Goal: Task Accomplishment & Management: Use online tool/utility

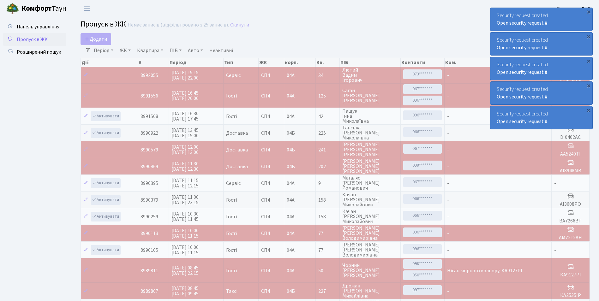
select select "25"
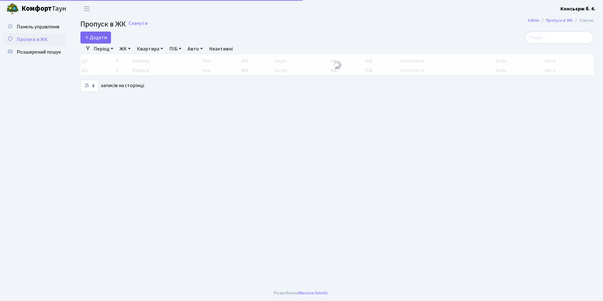
select select "25"
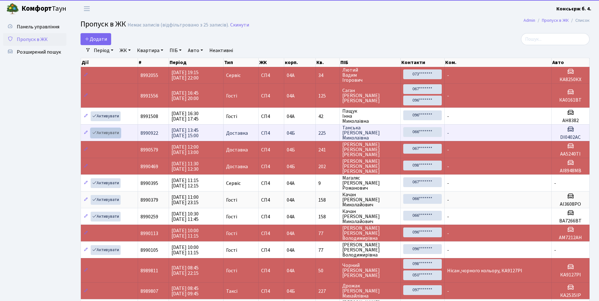
click at [99, 131] on link "Активувати" at bounding box center [106, 133] width 30 height 10
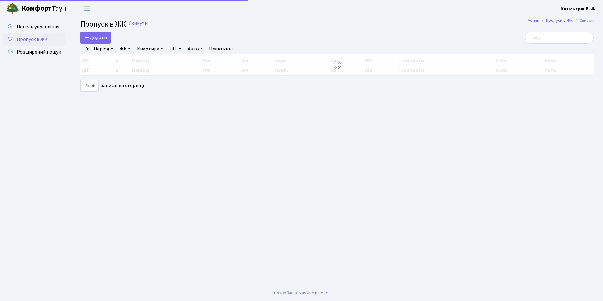
select select "25"
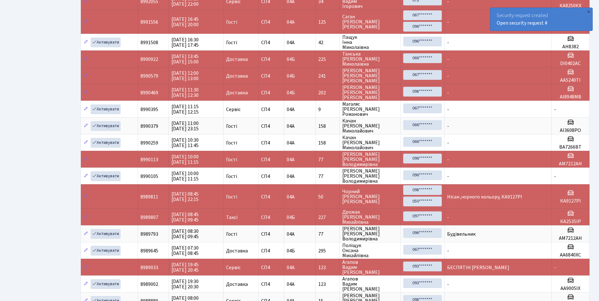
scroll to position [141, 0]
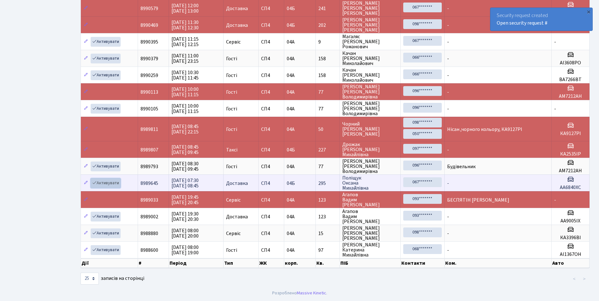
click at [98, 184] on link "Активувати" at bounding box center [106, 183] width 30 height 10
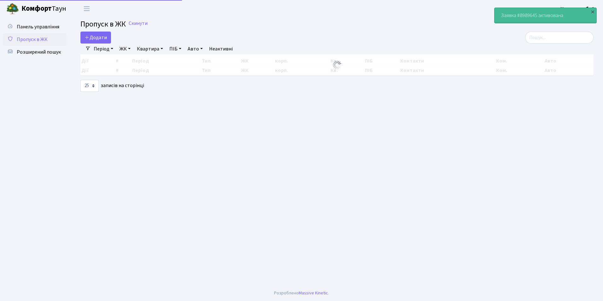
select select "25"
